Goal: Task Accomplishment & Management: Use online tool/utility

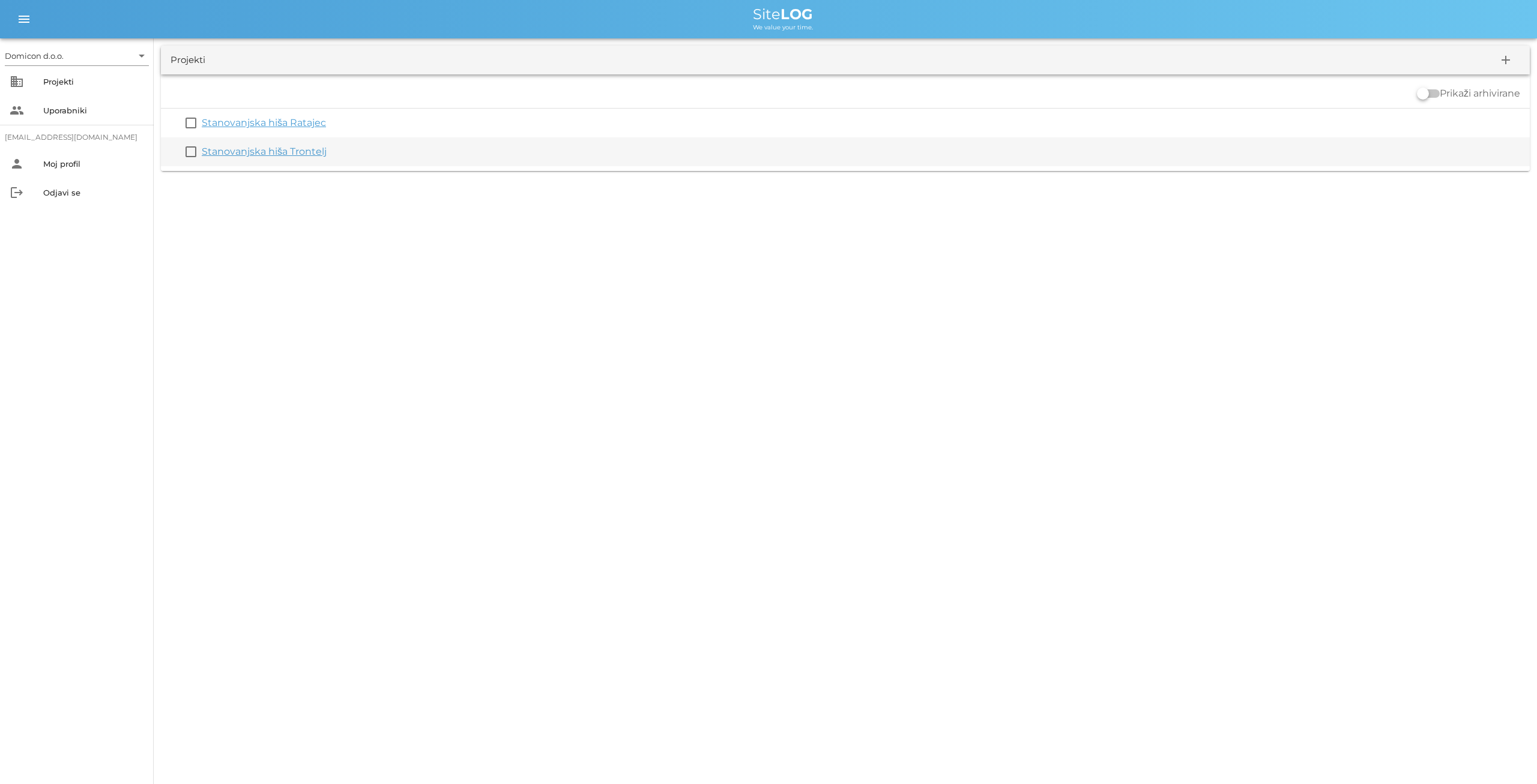
click at [260, 148] on link "Stanovanjska hiša Trontelj" at bounding box center [265, 152] width 125 height 12
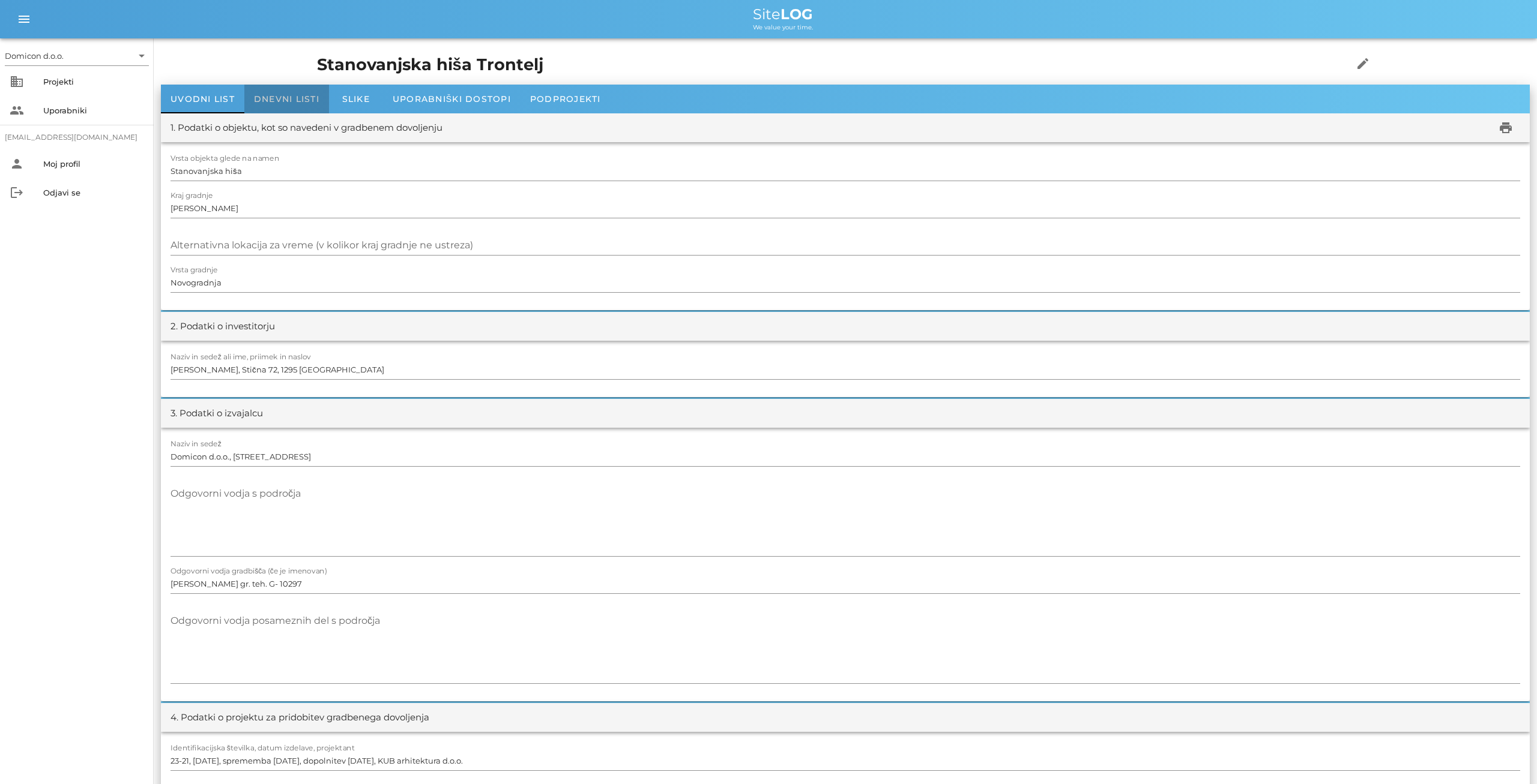
click at [275, 92] on div "Dnevni listi" at bounding box center [287, 99] width 85 height 29
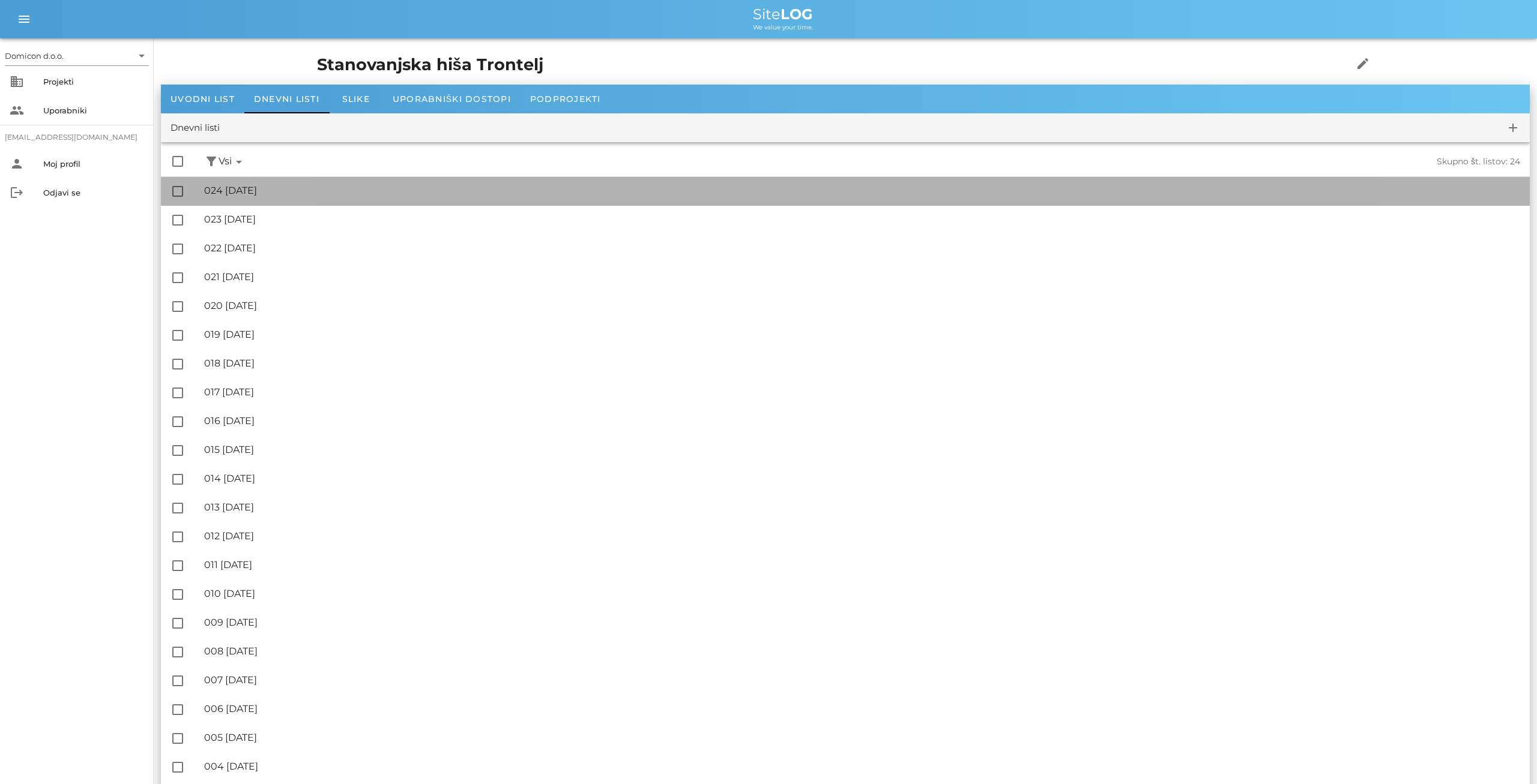
click at [269, 185] on div "🔏 024 [DATE] ✓ Podpisal: Nadzornik ✓ Podpisal: Sestavljalec ✓ Podpisal: Odgovor…" at bounding box center [861, 191] width 1316 height 27
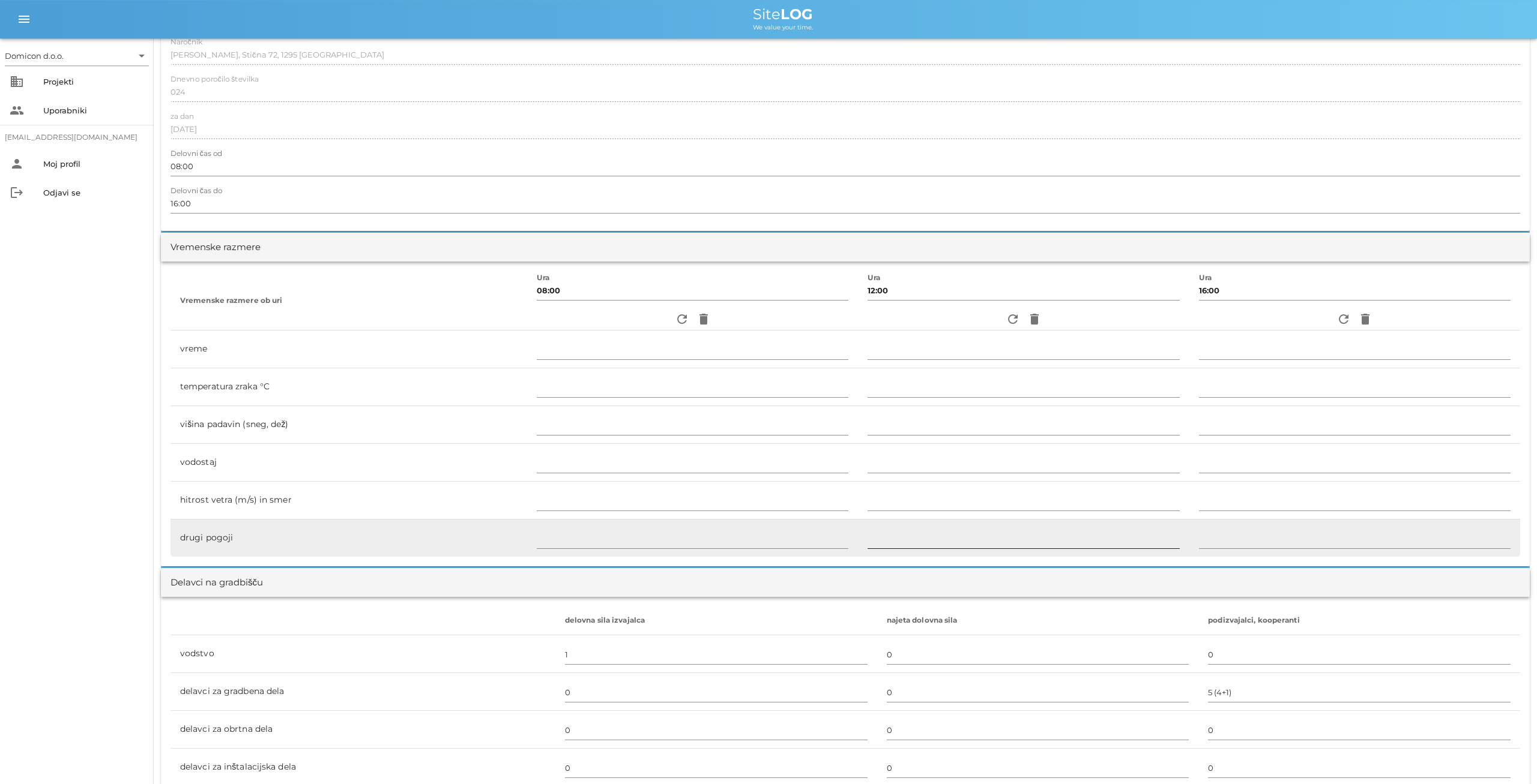
scroll to position [125, 0]
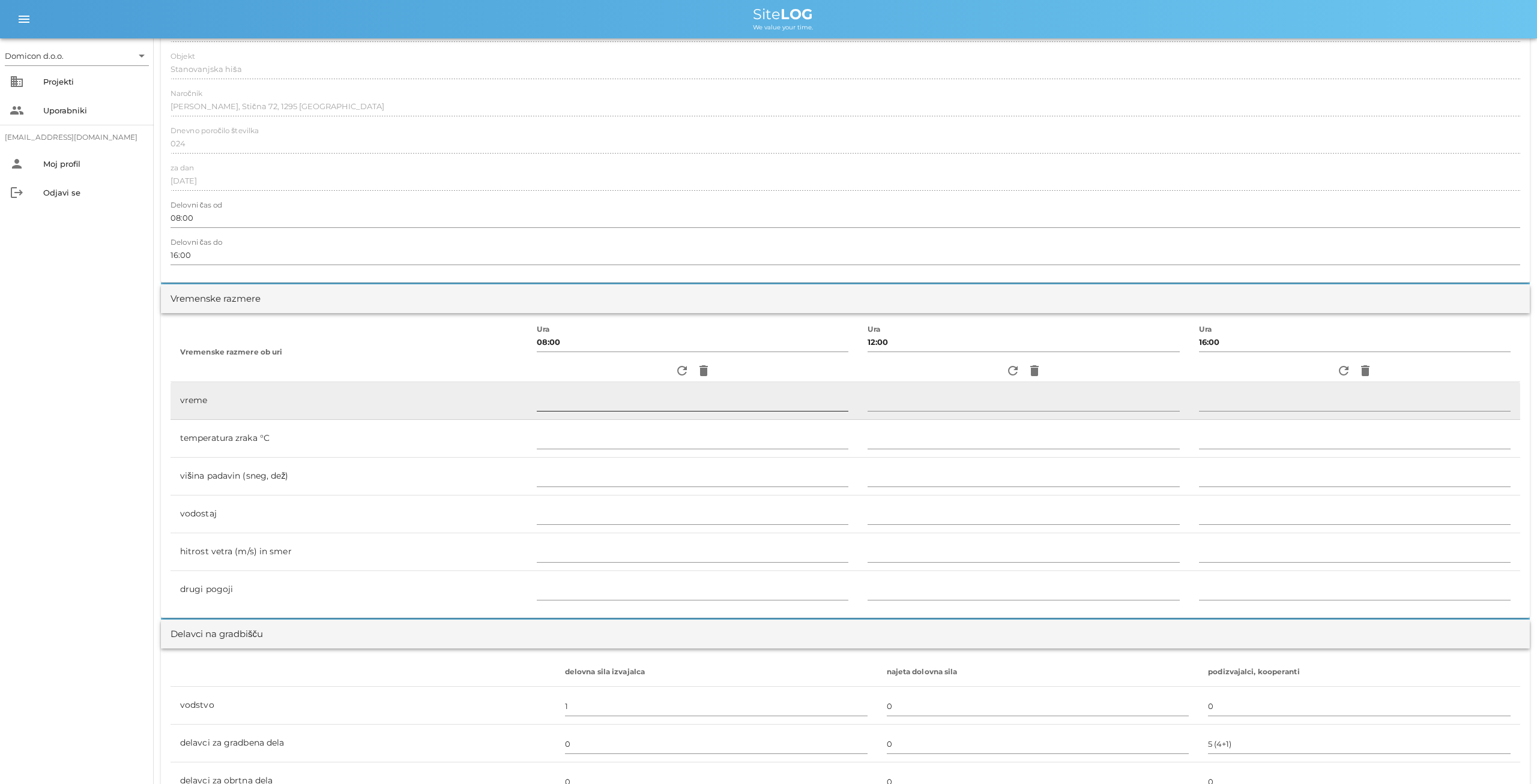
click at [692, 401] on input "text" at bounding box center [693, 401] width 312 height 19
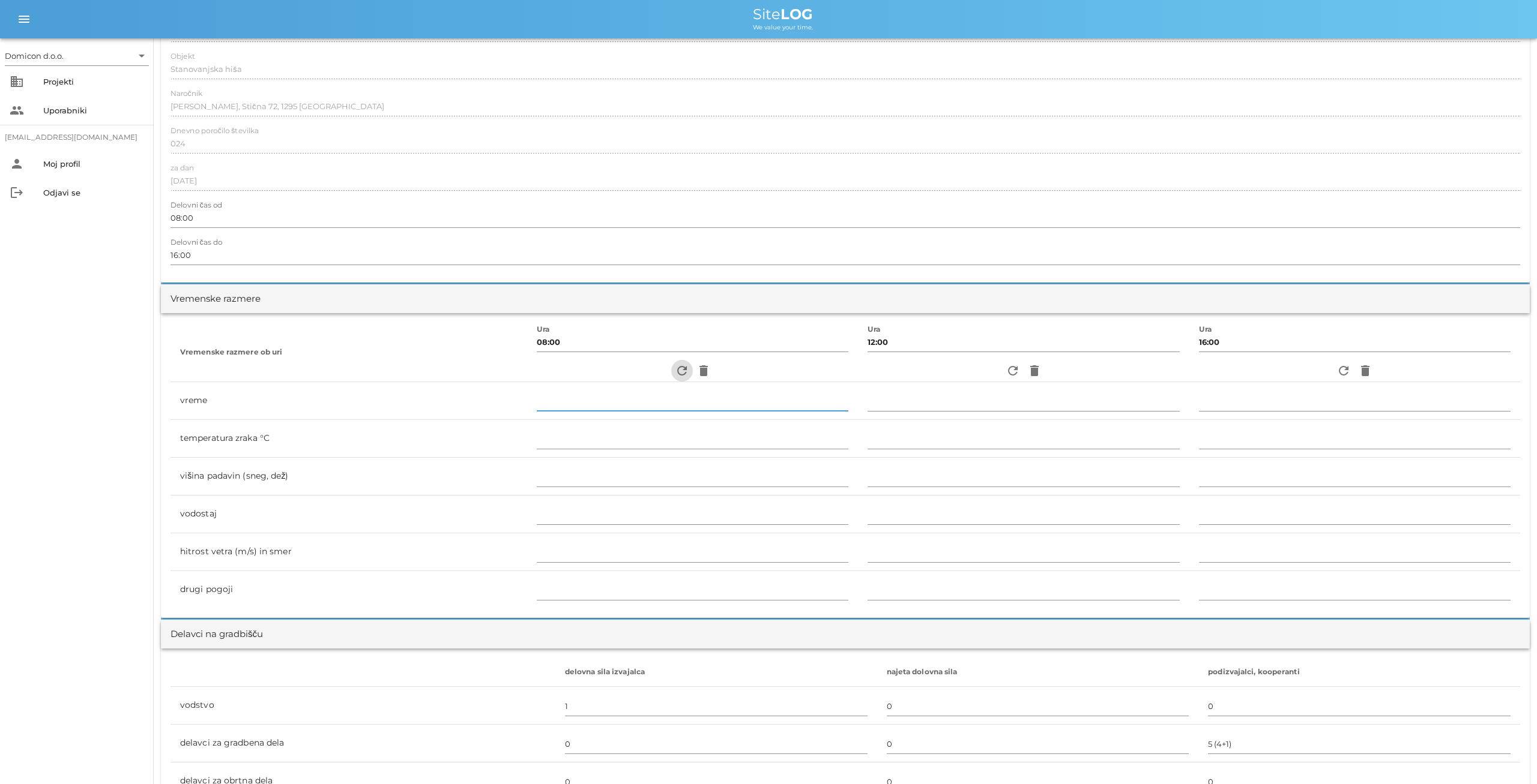
click at [675, 371] on icon "refresh" at bounding box center [681, 370] width 14 height 14
type input "jasno"
type input "20"
type input "0"
type input "1.39 m/s šibek Z"
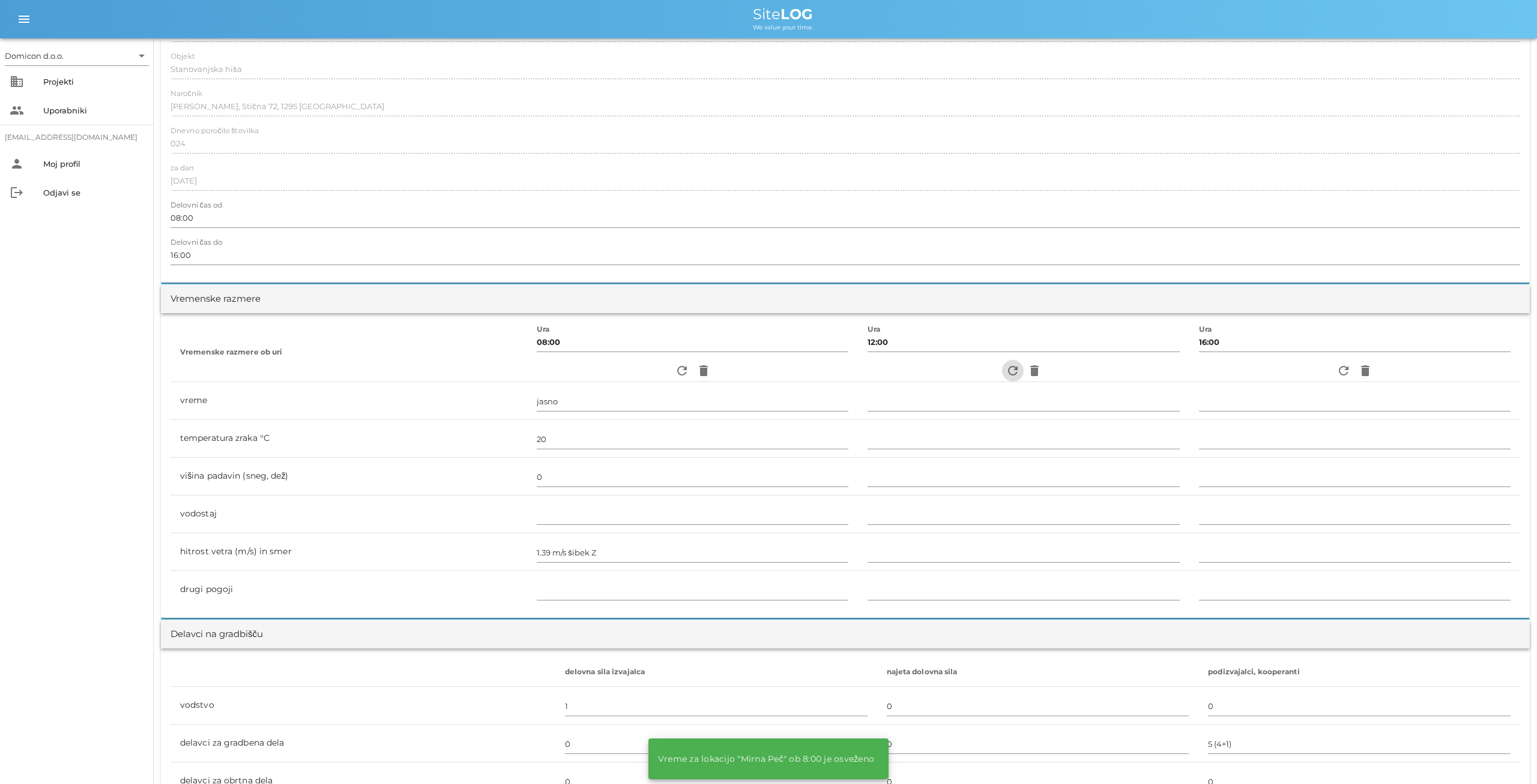
click at [1006, 372] on icon "refresh" at bounding box center [1012, 370] width 14 height 14
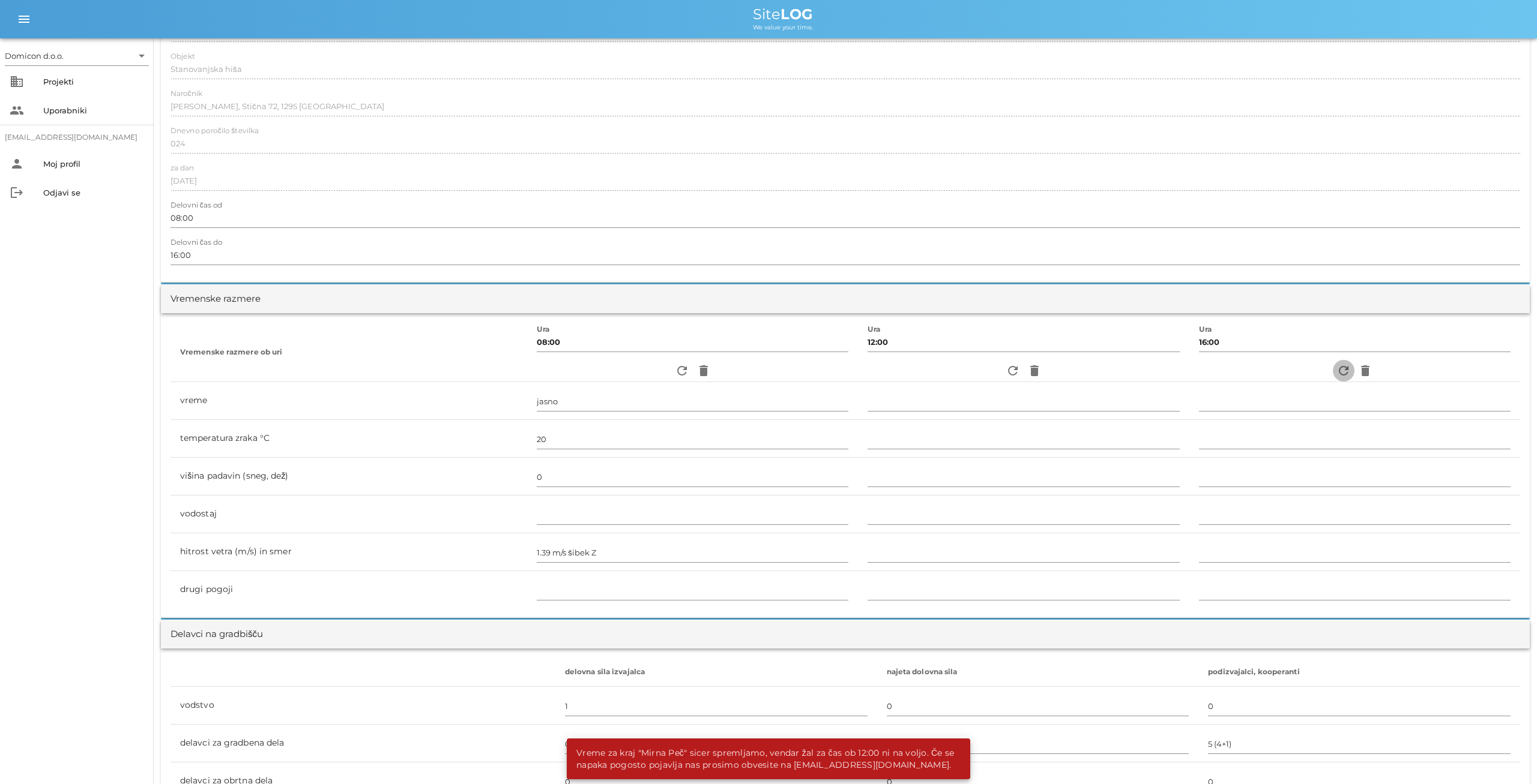
click at [1343, 368] on icon "refresh" at bounding box center [1343, 370] width 14 height 14
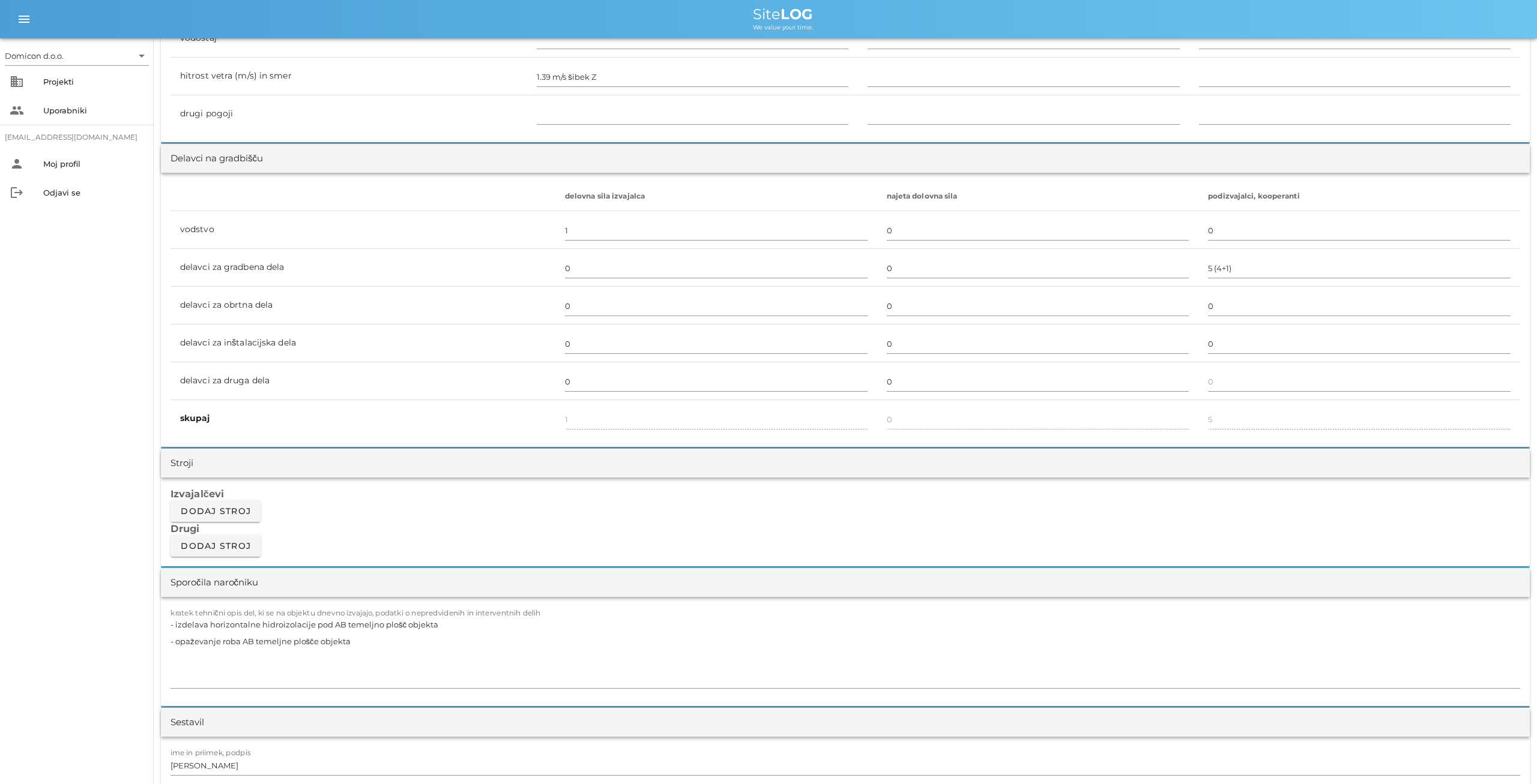
scroll to position [624, 0]
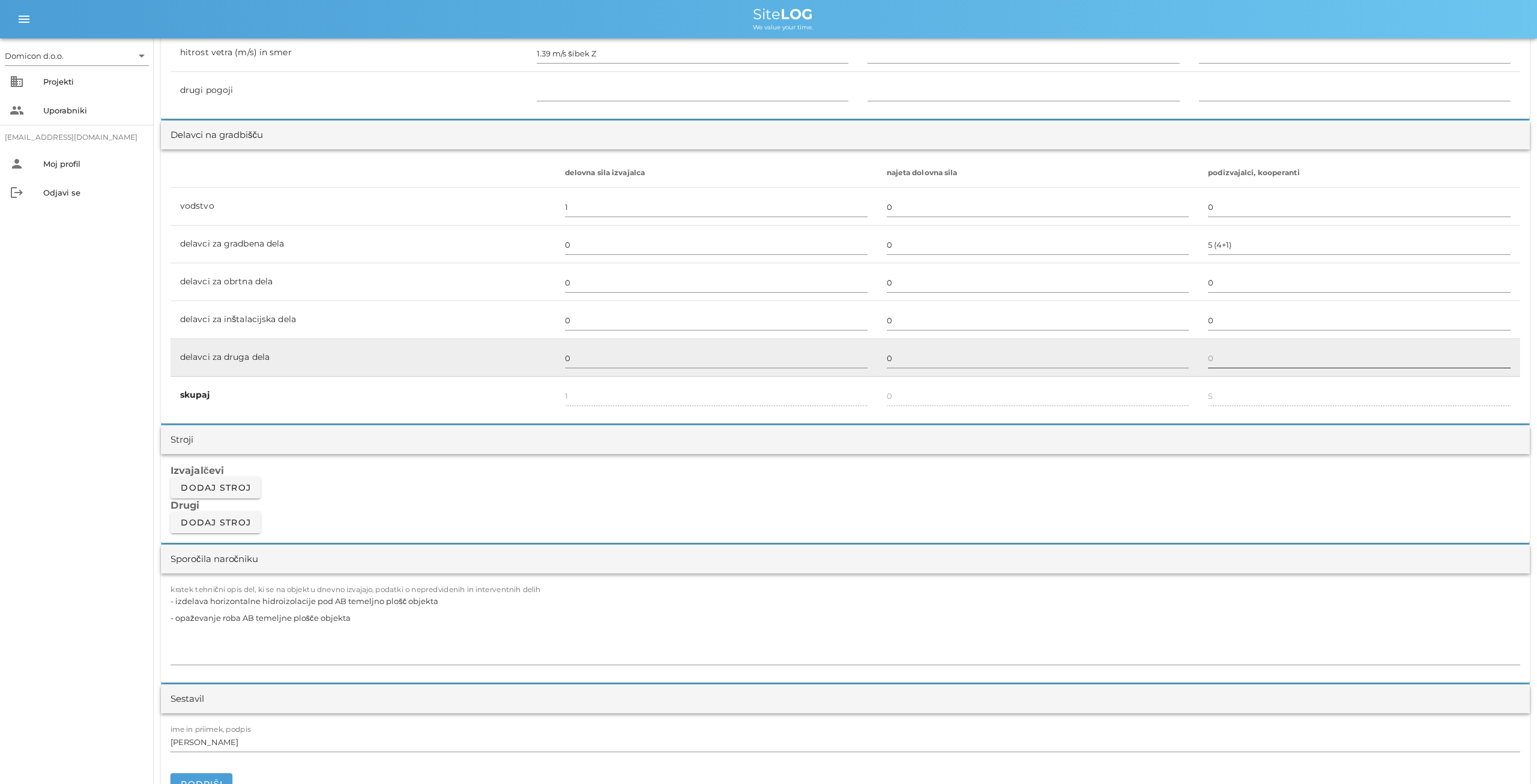
click at [1208, 356] on input "text" at bounding box center [1359, 358] width 302 height 19
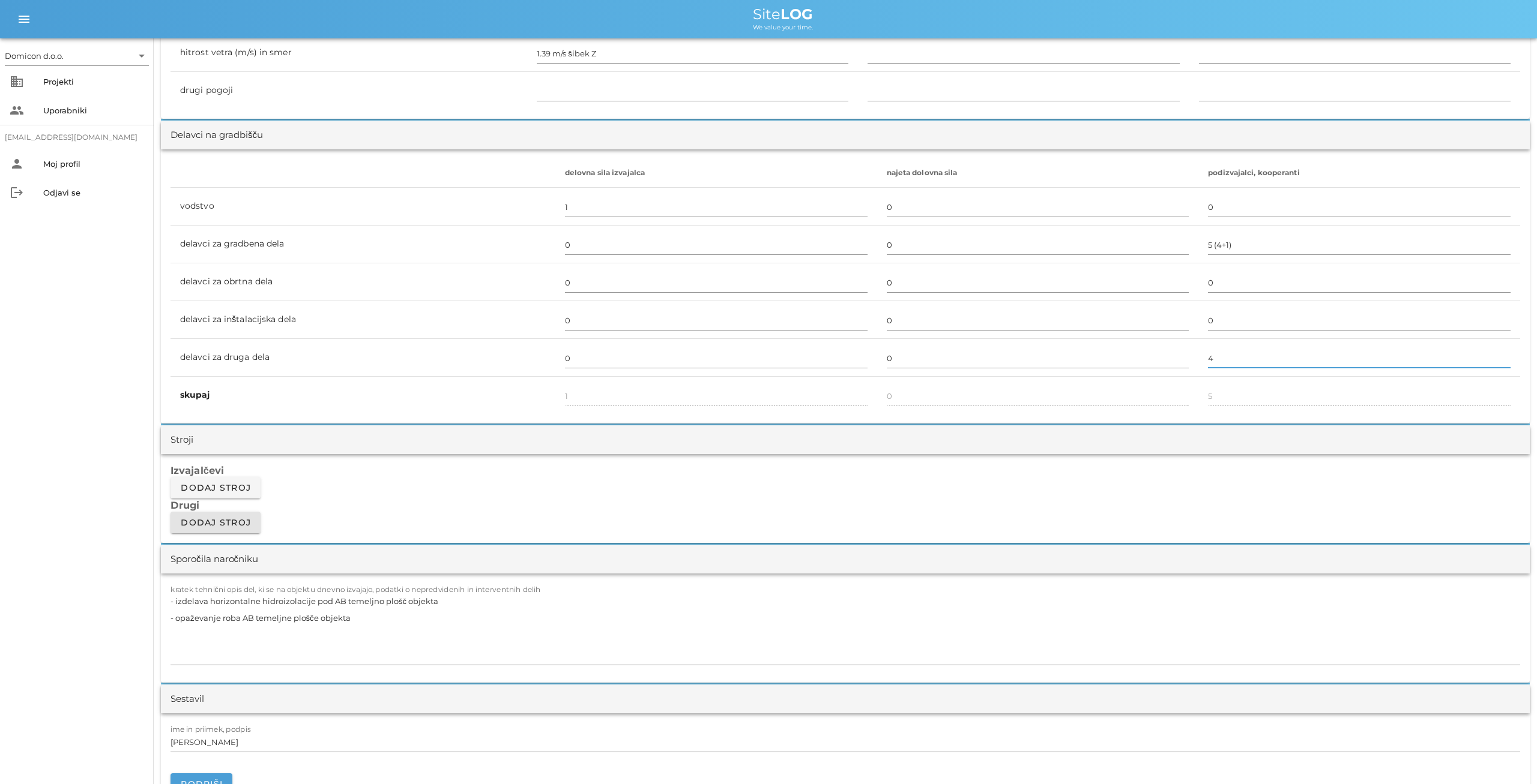
type input "4"
type input "9"
click at [225, 521] on span "Dodaj stroj" at bounding box center [216, 522] width 71 height 11
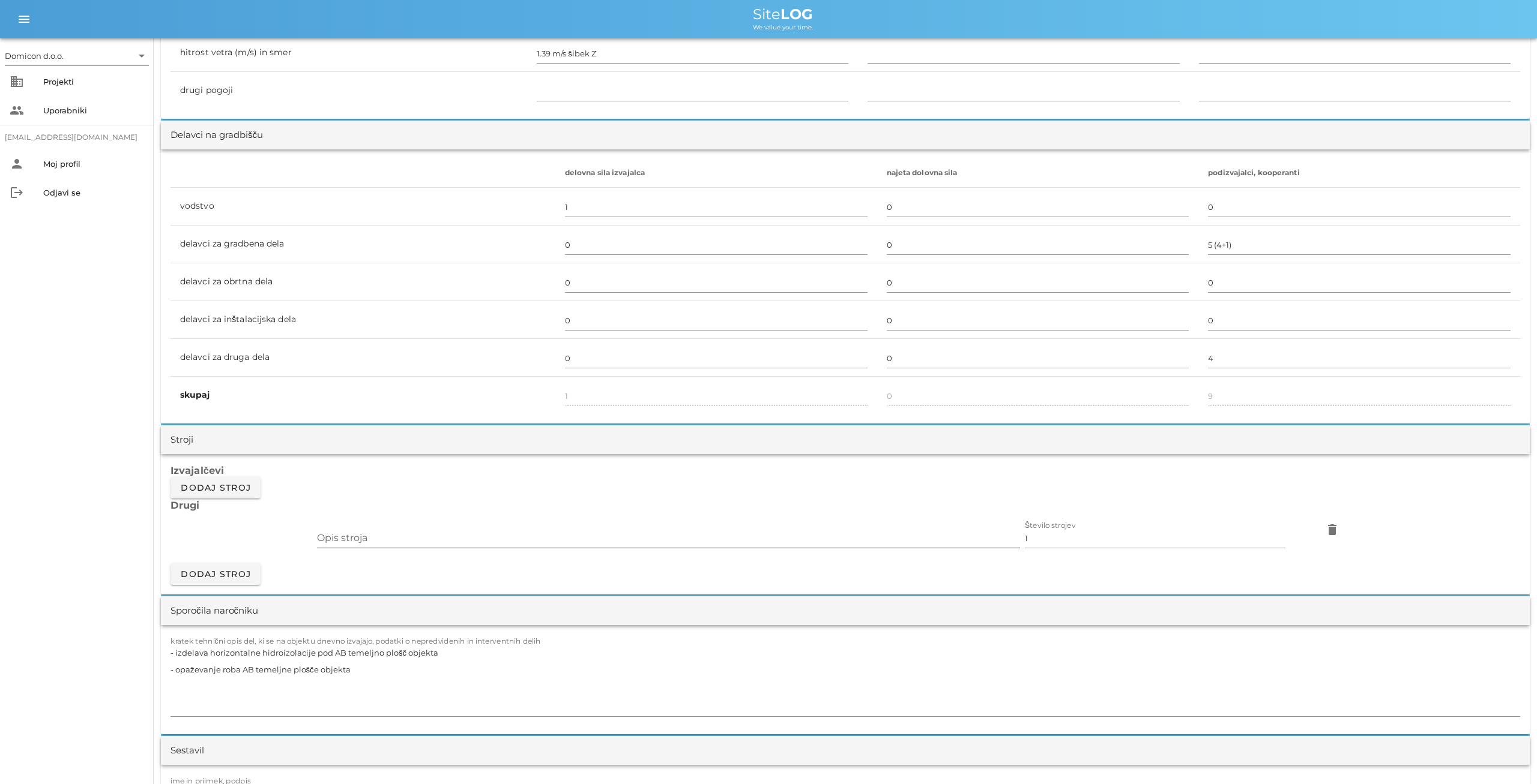
click at [374, 534] on input "Opis stroja" at bounding box center [668, 539] width 703 height 19
type input "q"
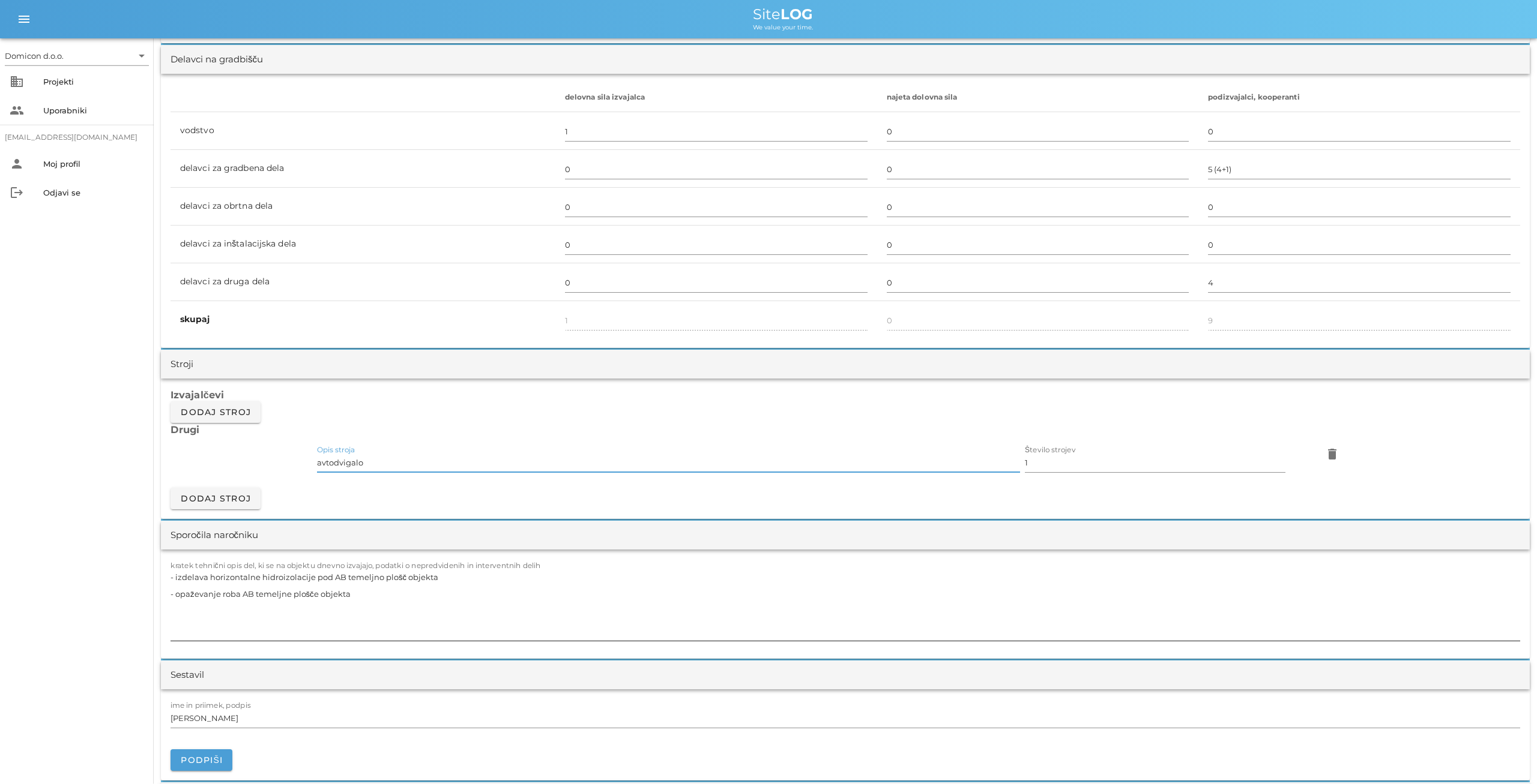
scroll to position [748, 0]
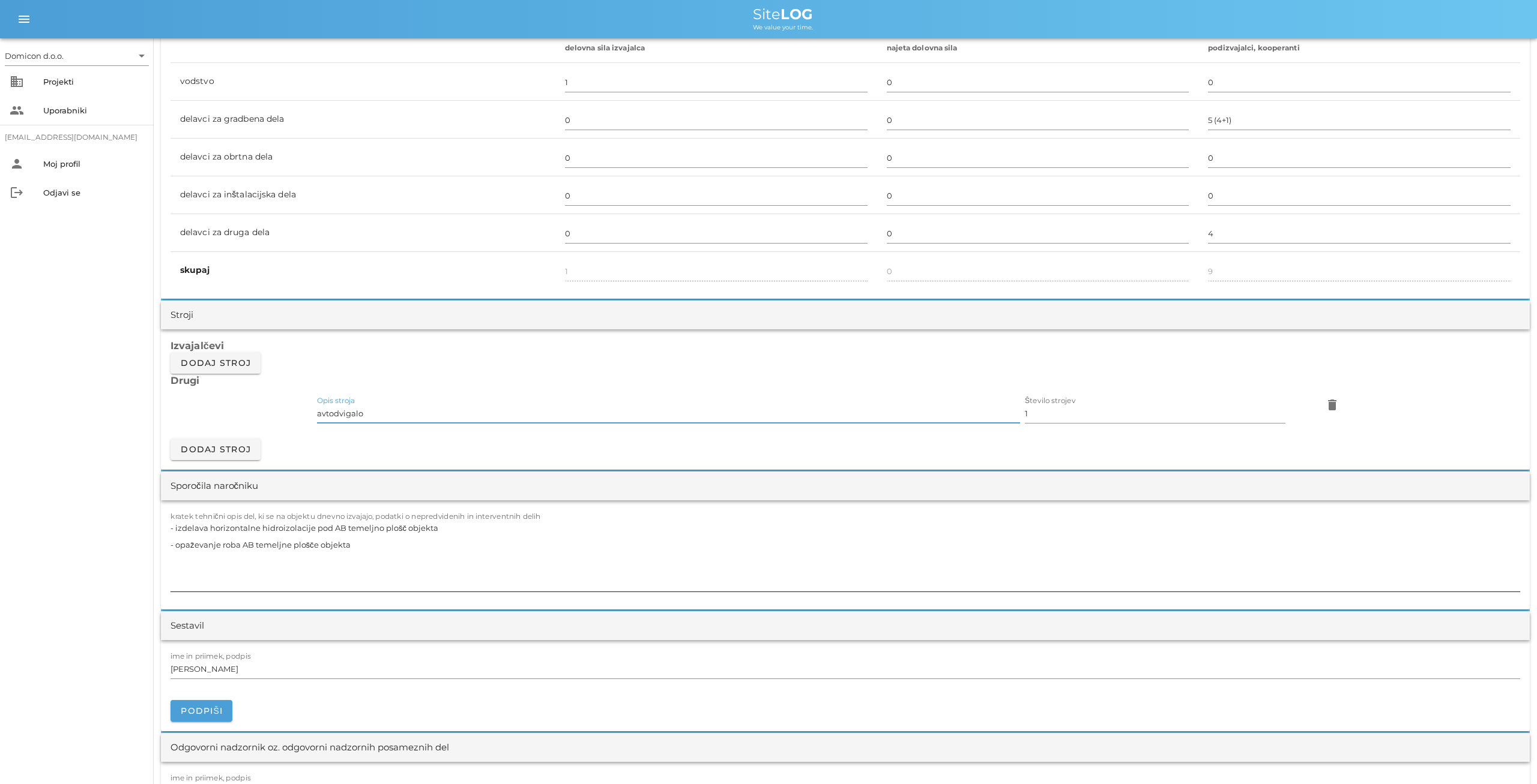
type input "avtodvigalo"
click at [371, 541] on textarea "- izdelava horizontalne hidroizolacije pod AB temeljno plošč objekta - opaževan…" at bounding box center [845, 555] width 1349 height 72
click at [251, 560] on textarea "- izdelava horizontalne hidroizolacije pod AB temeljno plošč objekta - opaževan…" at bounding box center [845, 555] width 1349 height 72
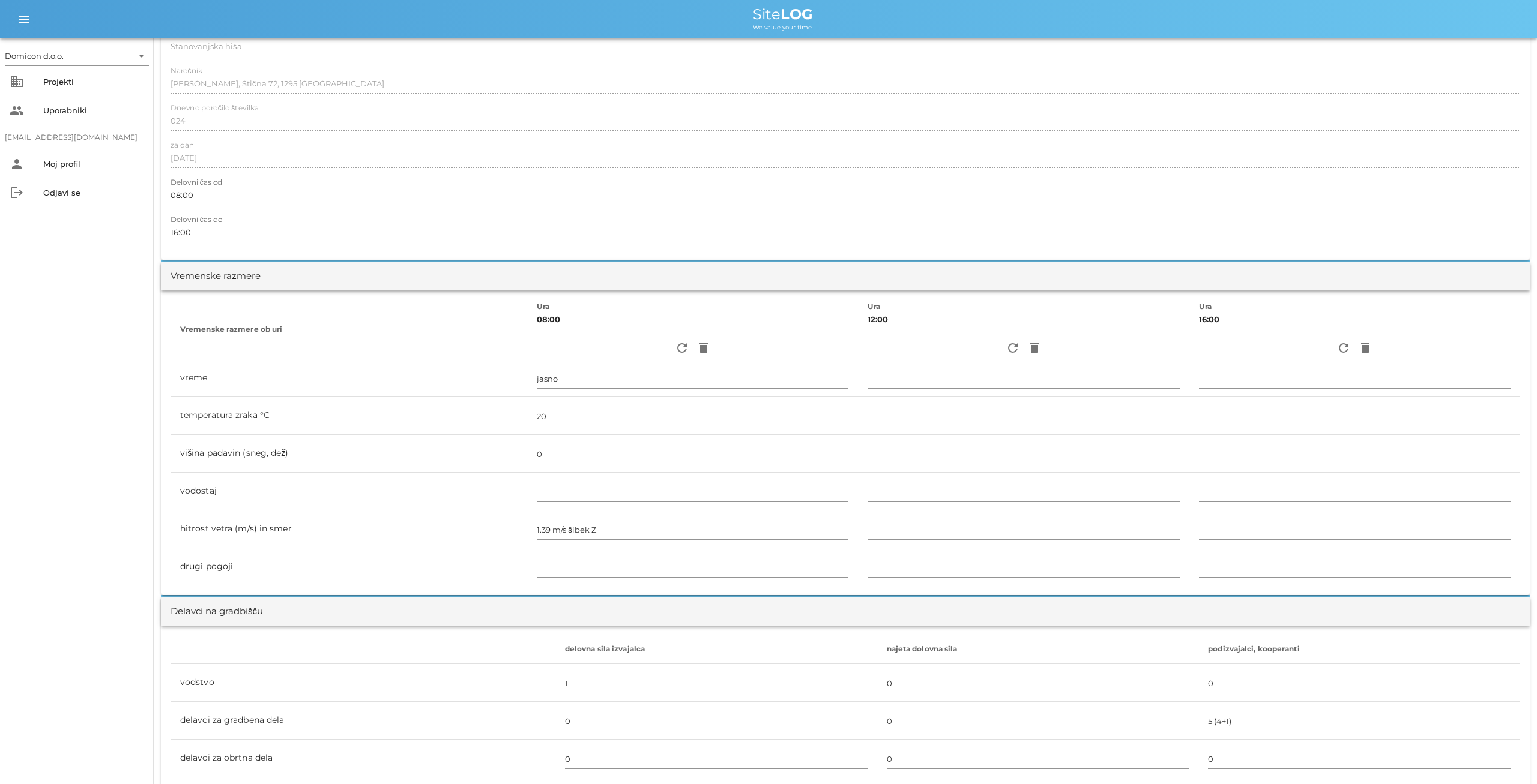
scroll to position [0, 0]
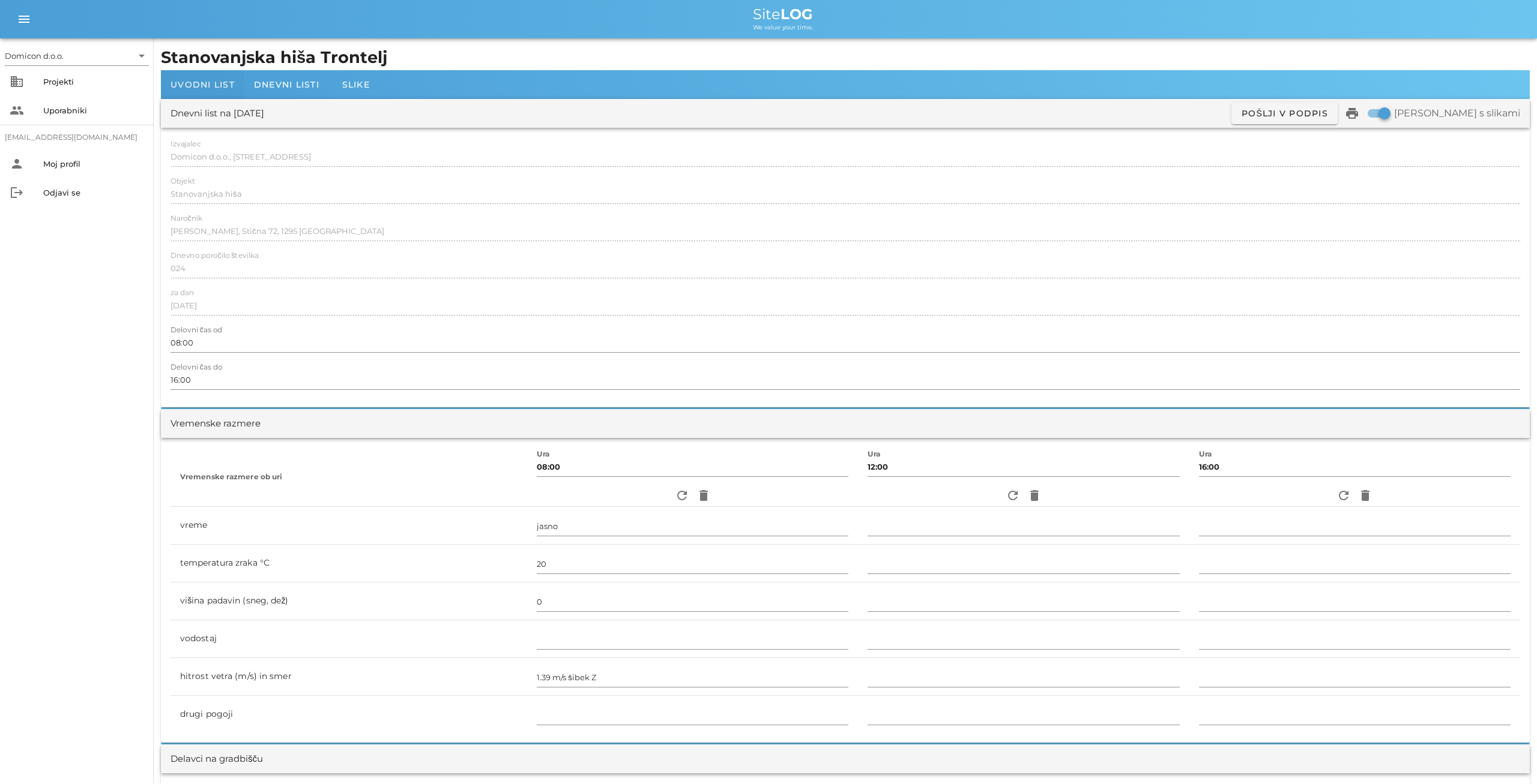
type textarea "- izdelava horizontalne hidroizolacije pod AB temeljno plošč objekta - opaževan…"
click at [213, 84] on span "Uvodni list" at bounding box center [202, 84] width 64 height 11
